Goal: Information Seeking & Learning: Learn about a topic

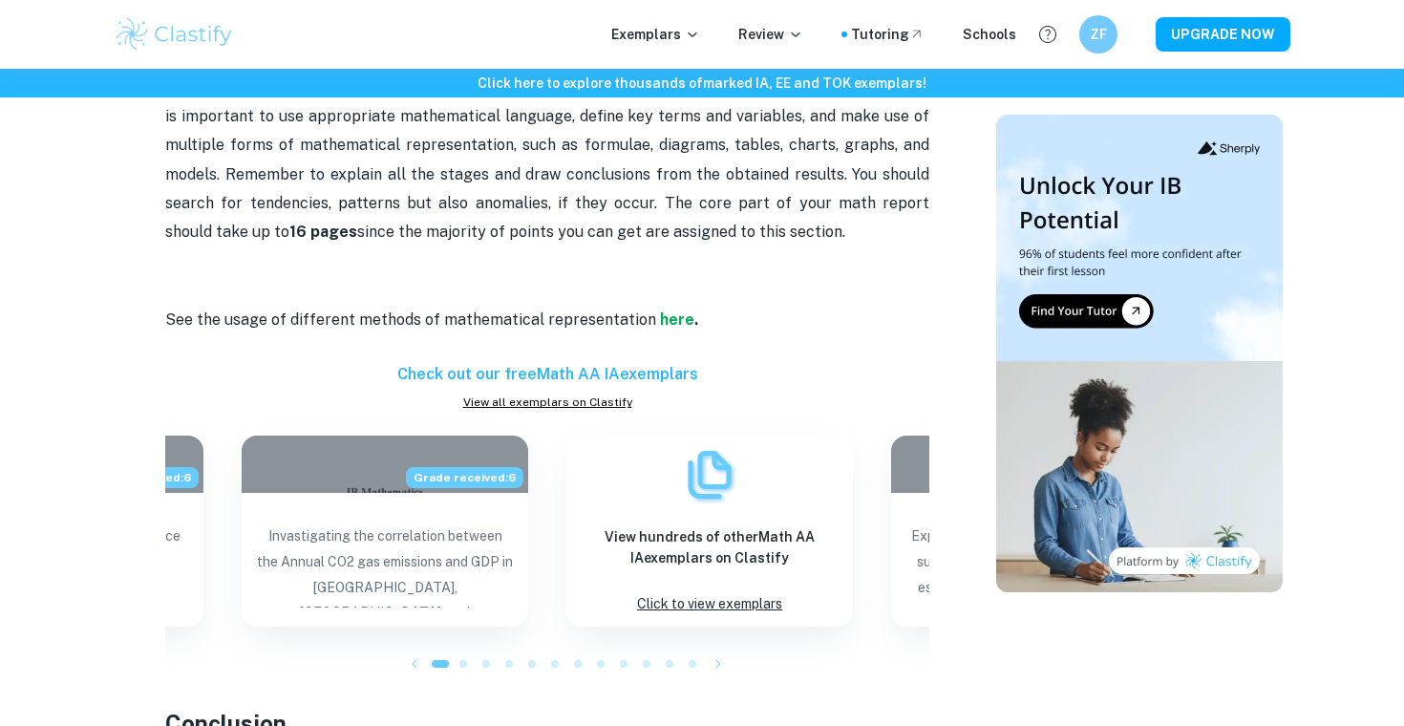
scroll to position [1398, 0]
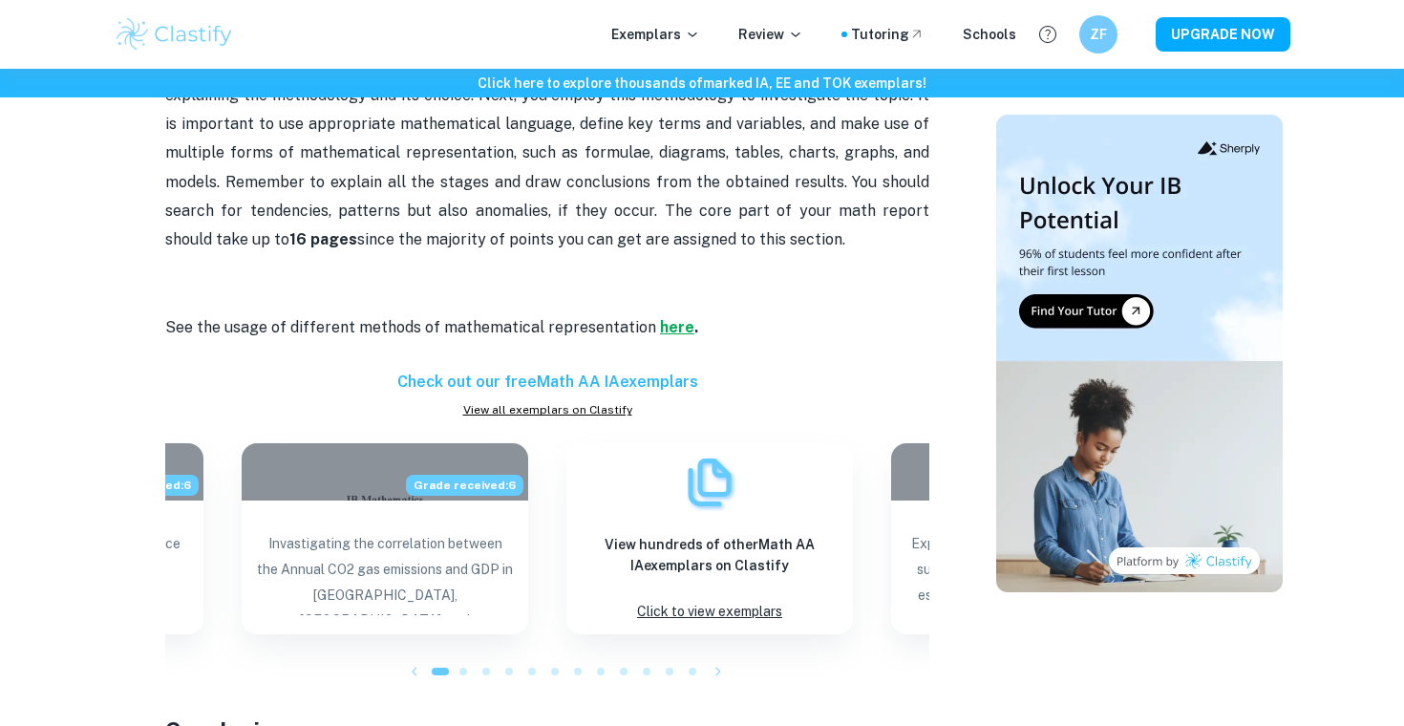
click at [672, 327] on strong "here" at bounding box center [677, 327] width 34 height 18
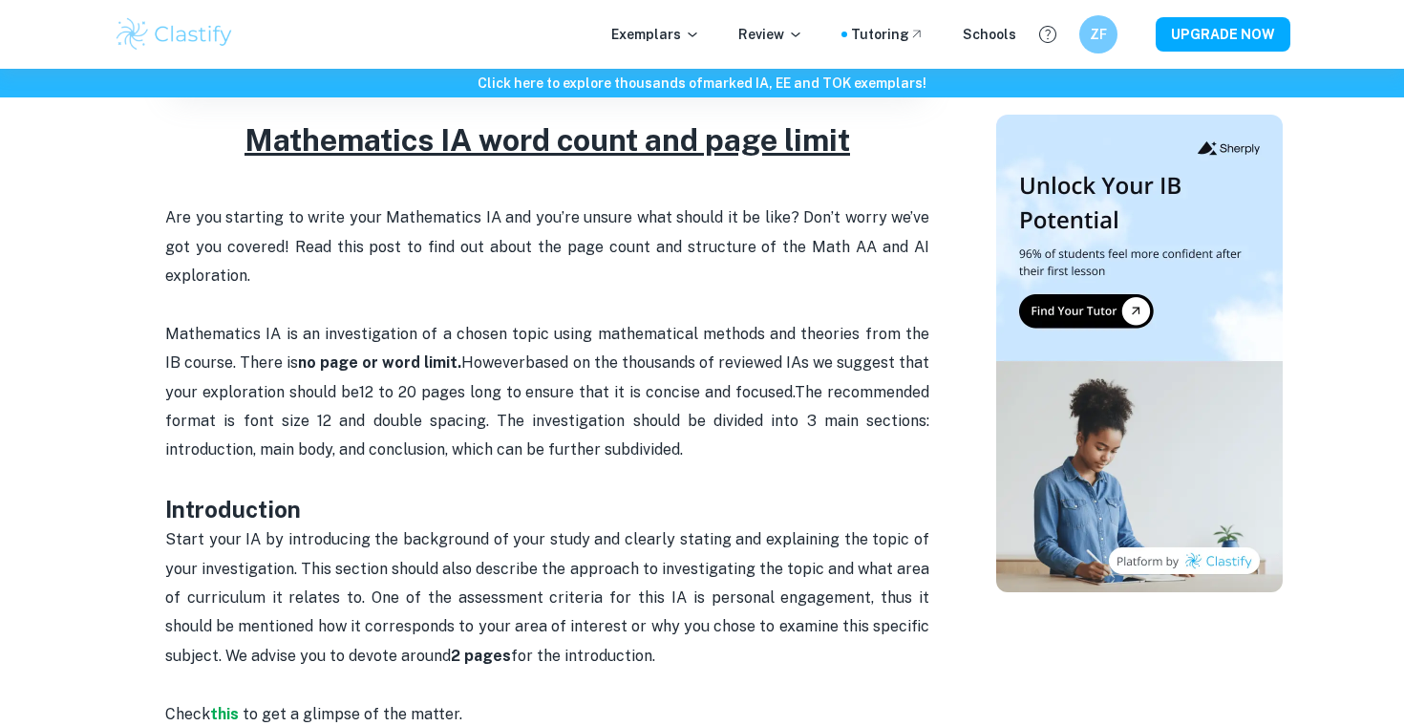
scroll to position [660, 0]
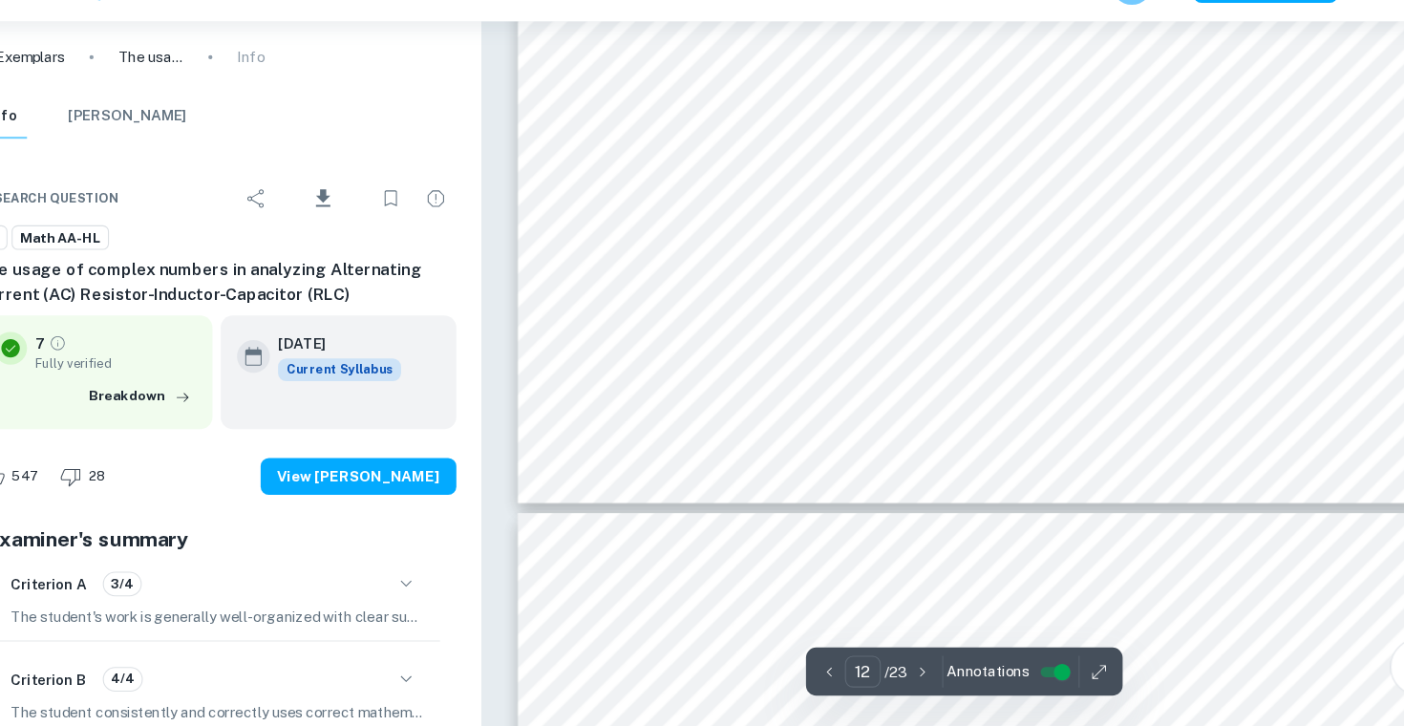
scroll to position [14374, 0]
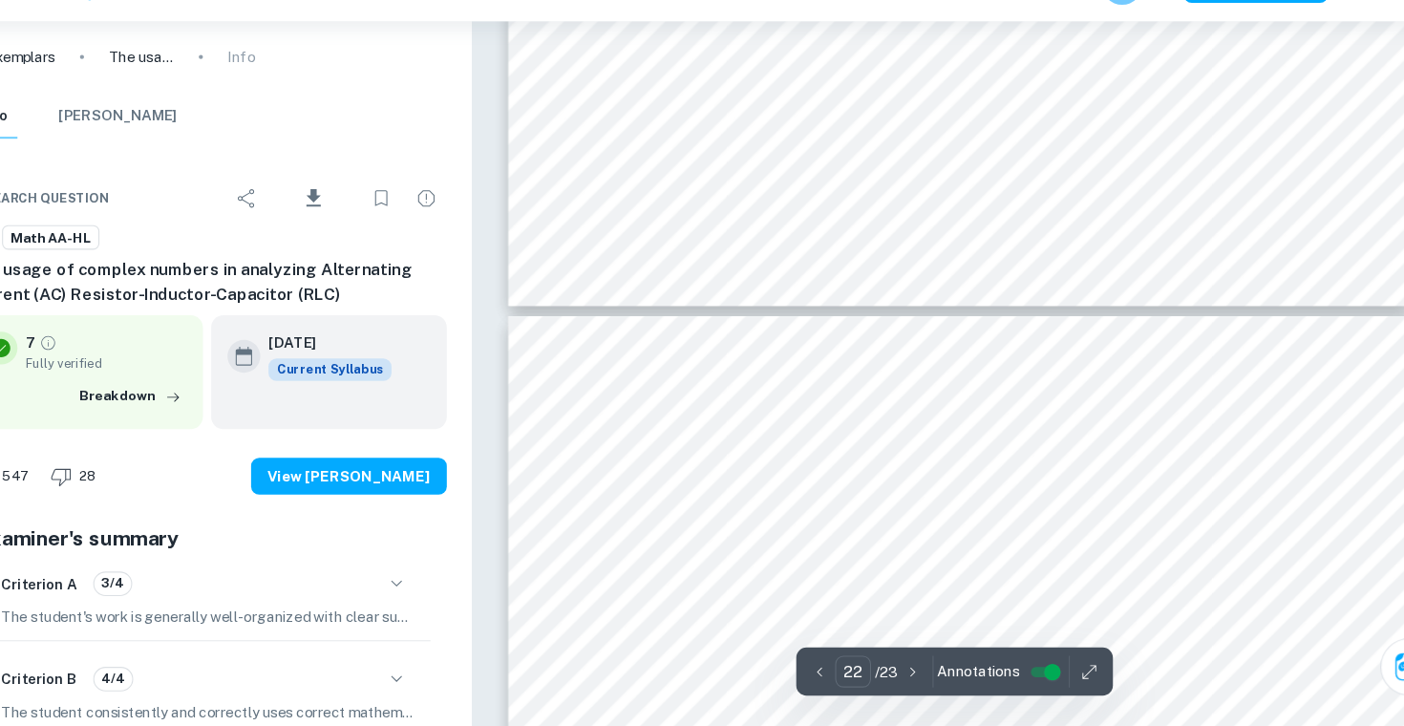
type input "23"
